Goal: Task Accomplishment & Management: Use online tool/utility

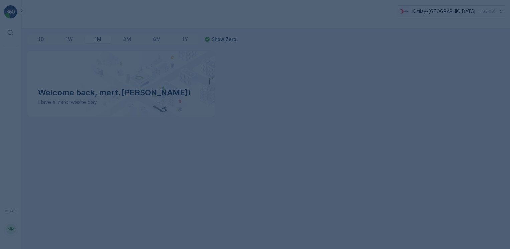
click at [94, 249] on html "⌘B v 1.48.1 MM mert.kabay [EMAIL_ADDRESS][PERSON_NAME][DOMAIN_NAME] Kızılay-[GE…" at bounding box center [255, 124] width 510 height 249
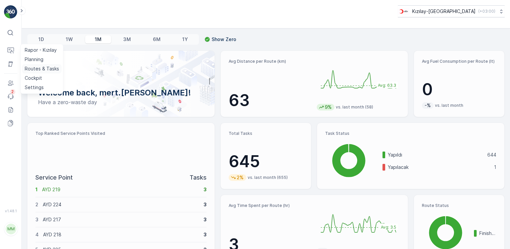
click at [38, 71] on p "Routes & Tasks" at bounding box center [42, 68] width 34 height 7
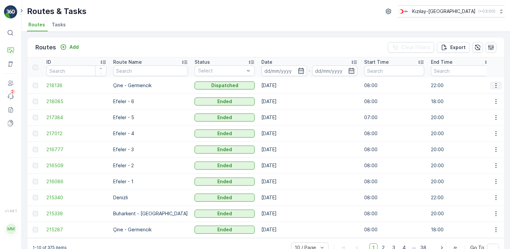
click at [498, 84] on button "button" at bounding box center [496, 85] width 12 height 8
click at [485, 102] on span "View Route Tracking" at bounding box center [484, 104] width 46 height 7
